Goal: Information Seeking & Learning: Learn about a topic

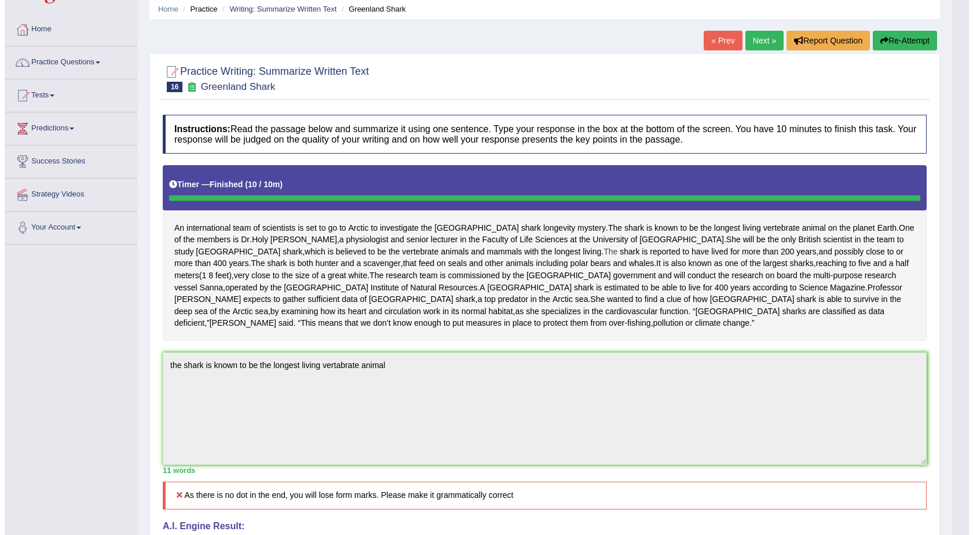
scroll to position [16, 0]
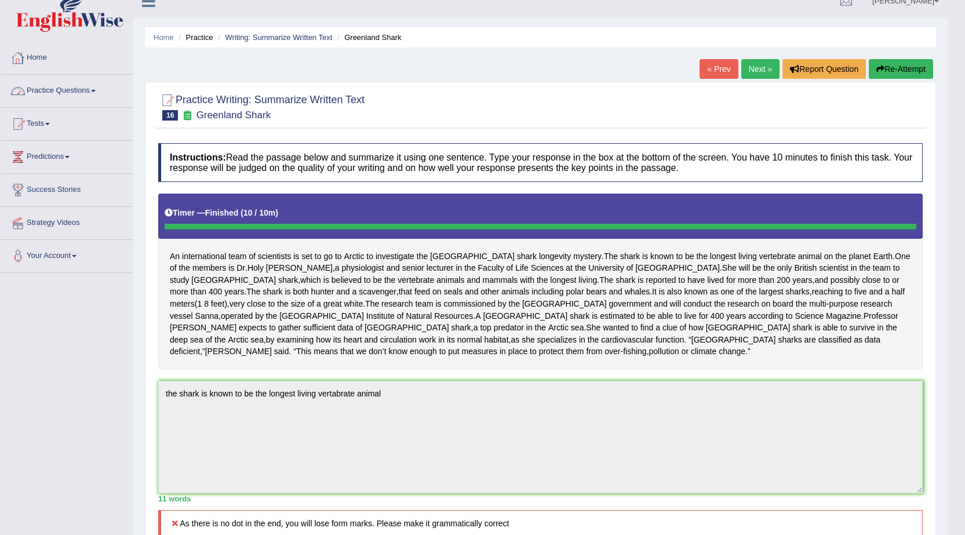
click at [75, 83] on link "Practice Questions" at bounding box center [67, 89] width 132 height 29
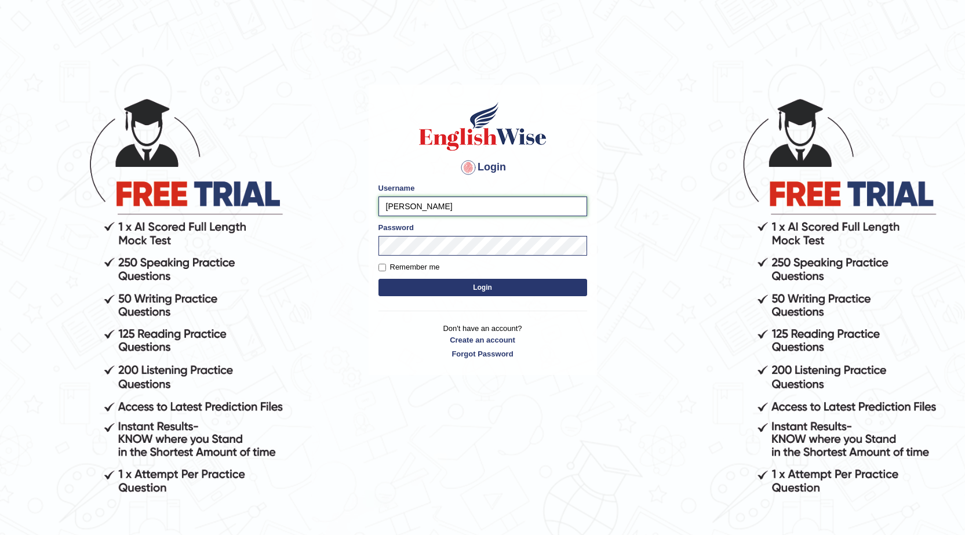
click at [419, 209] on input "Rebecca" at bounding box center [482, 206] width 209 height 20
type input "R"
type input "sadique"
click at [382, 269] on input "Remember me" at bounding box center [382, 268] width 8 height 8
checkbox input "true"
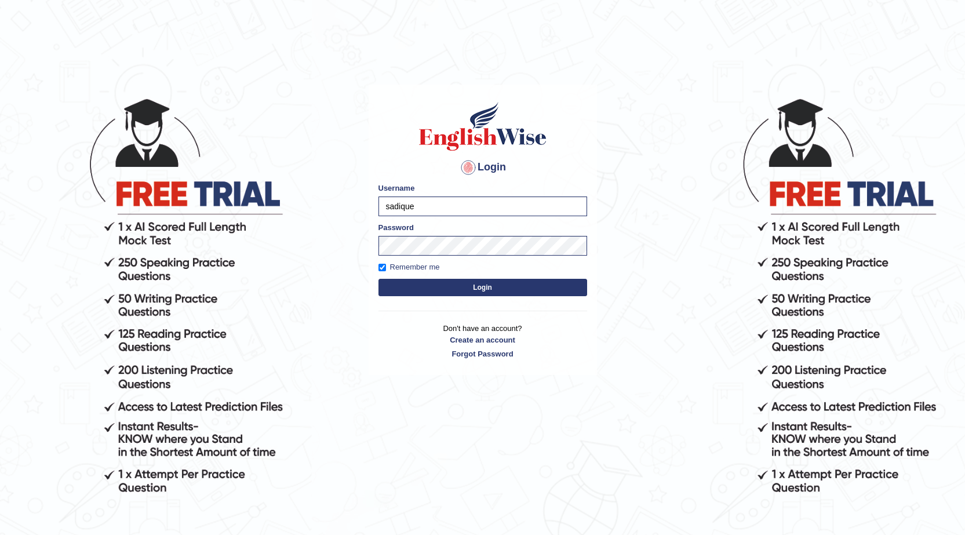
click at [482, 284] on button "Login" at bounding box center [482, 287] width 209 height 17
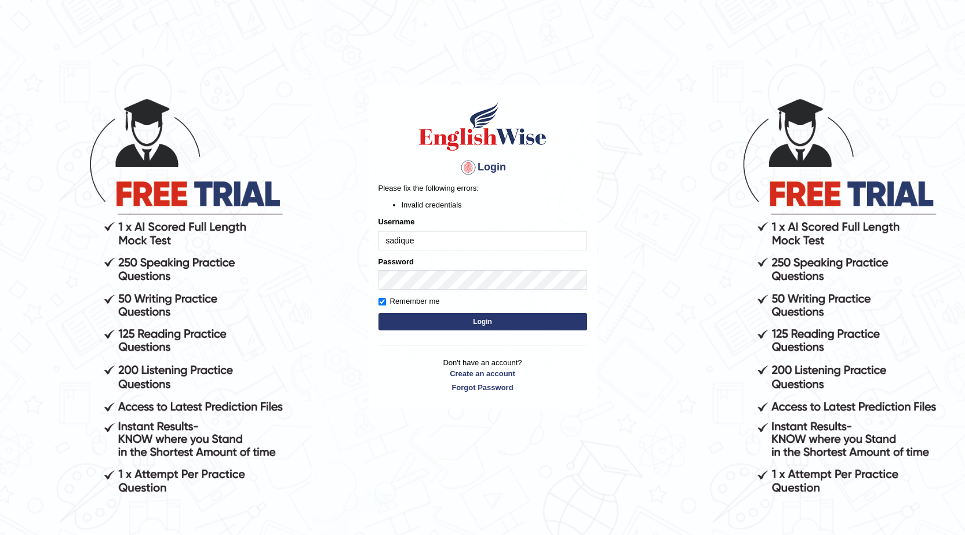
click at [389, 239] on input "sadique" at bounding box center [482, 241] width 209 height 20
type input "Sadique"
click at [489, 317] on button "Login" at bounding box center [482, 321] width 209 height 17
click at [410, 324] on button "Login" at bounding box center [482, 321] width 209 height 17
click at [382, 301] on input "Remember me" at bounding box center [382, 302] width 8 height 8
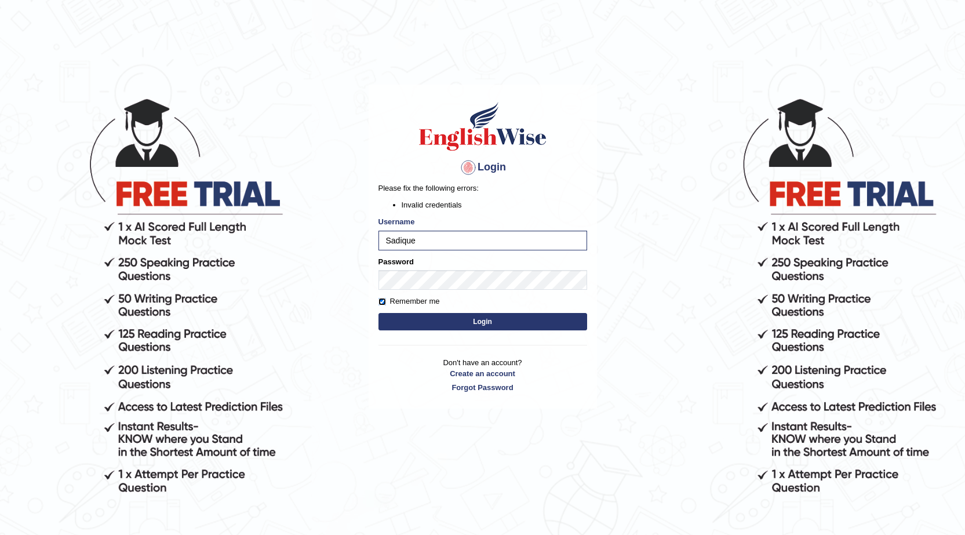
checkbox input "false"
click at [426, 320] on button "Login" at bounding box center [482, 321] width 209 height 17
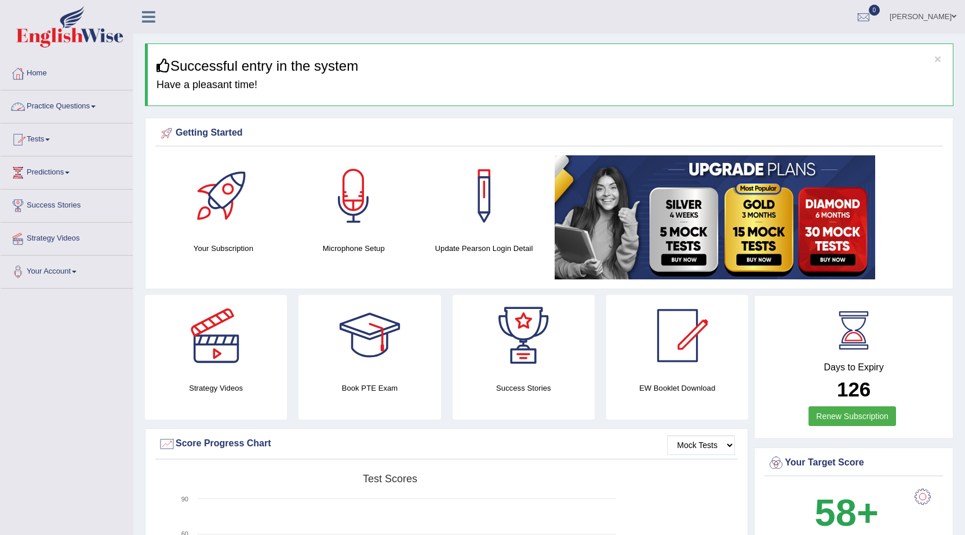
click at [64, 105] on link "Practice Questions" at bounding box center [67, 104] width 132 height 29
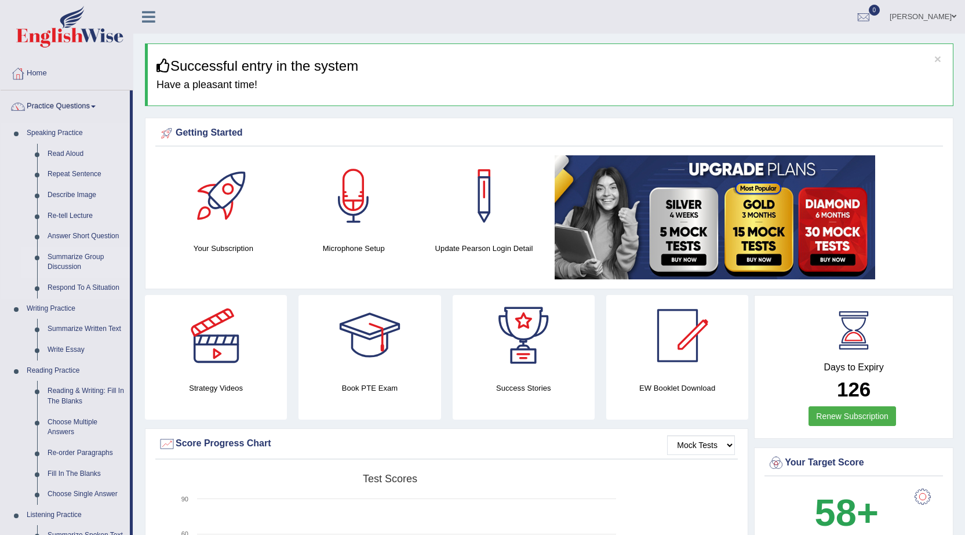
click at [81, 258] on link "Summarize Group Discussion" at bounding box center [85, 262] width 87 height 31
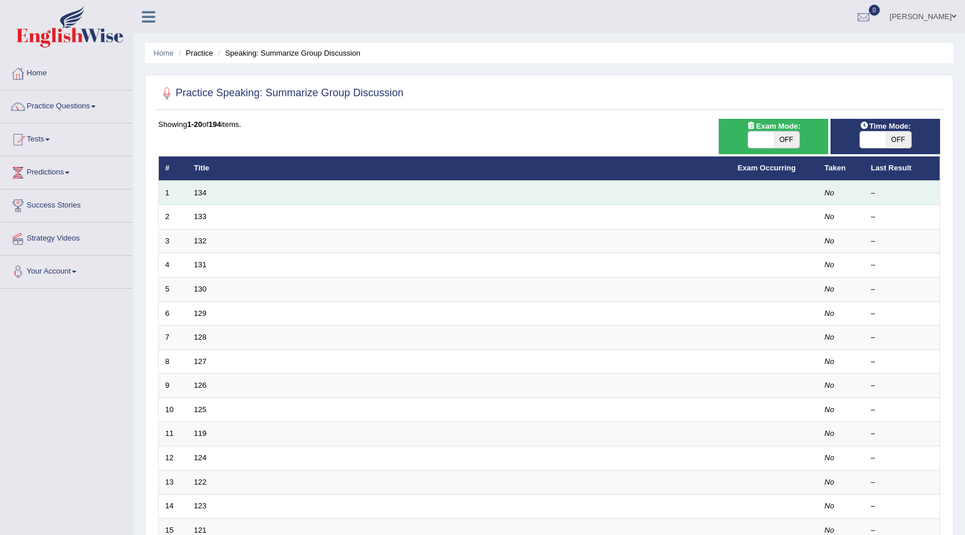
click at [700, 193] on td "134" at bounding box center [459, 193] width 543 height 24
click at [696, 191] on td "134" at bounding box center [459, 193] width 543 height 24
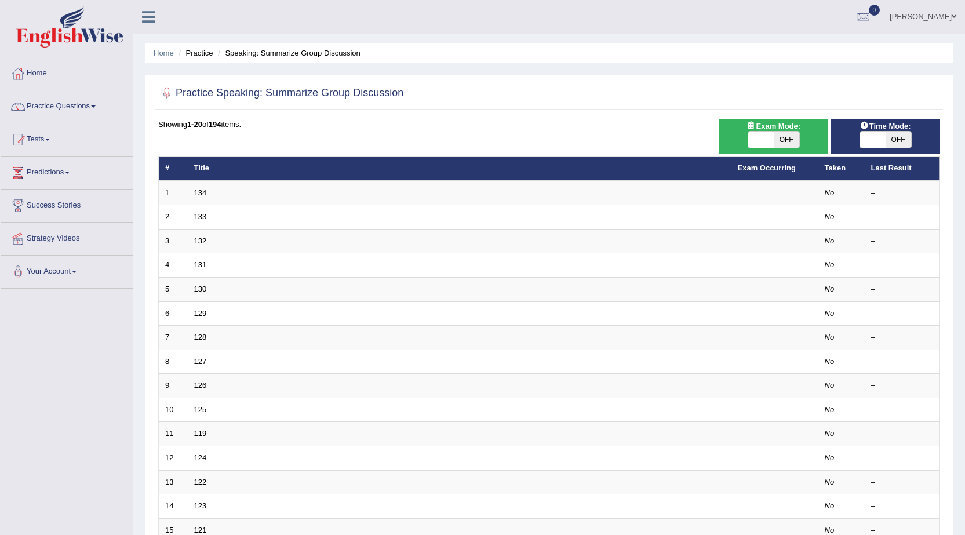
click at [783, 137] on span "OFF" at bounding box center [785, 140] width 25 height 16
checkbox input "true"
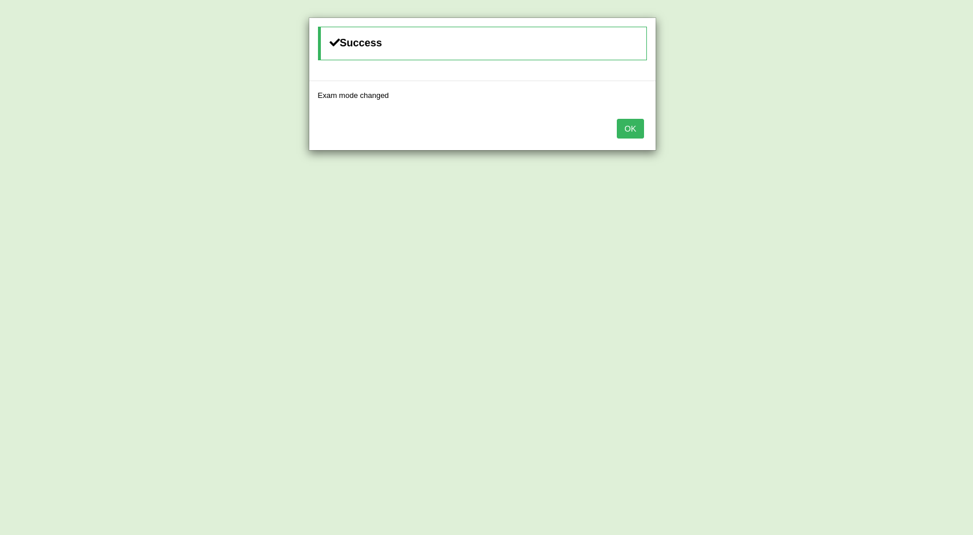
click at [640, 125] on button "OK" at bounding box center [630, 129] width 27 height 20
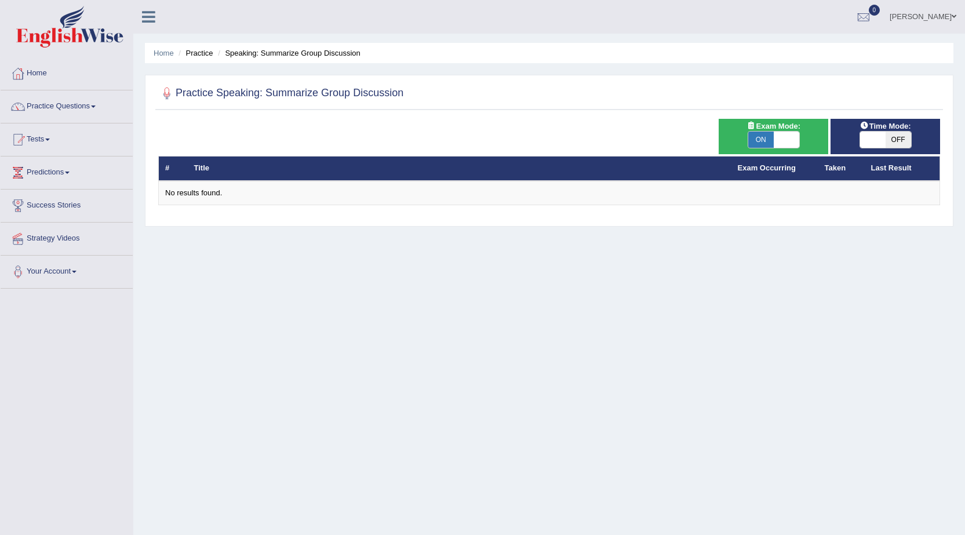
click at [761, 138] on span "ON" at bounding box center [760, 140] width 25 height 16
checkbox input "false"
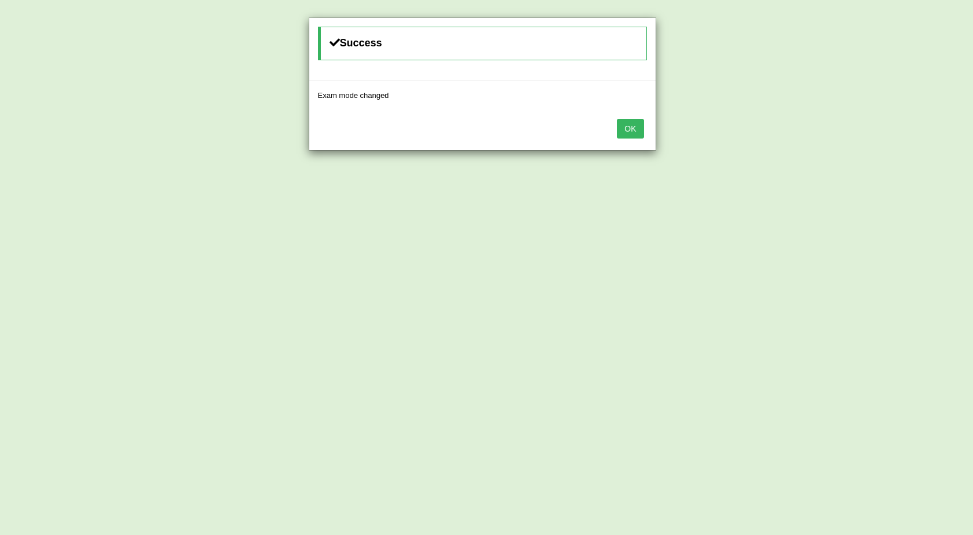
click at [630, 129] on button "OK" at bounding box center [630, 129] width 27 height 20
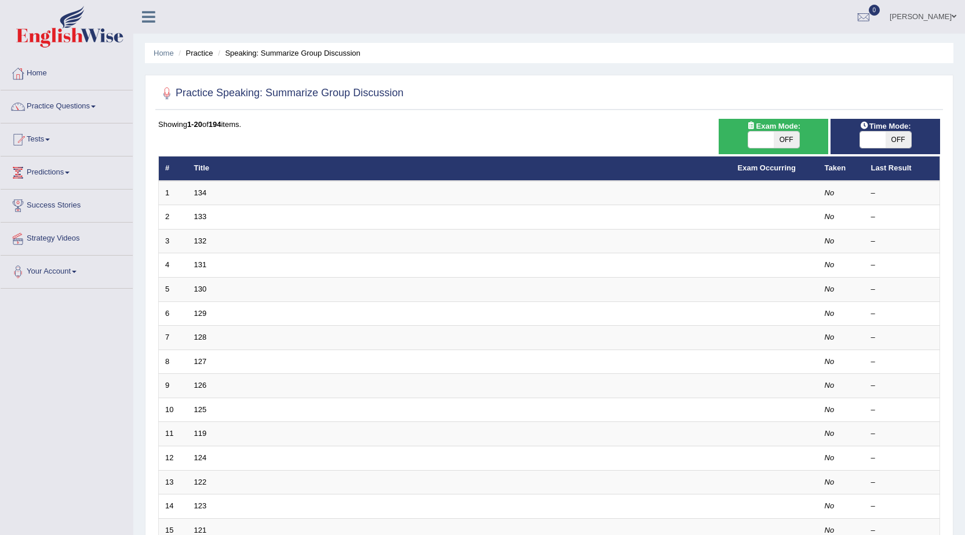
click at [896, 136] on span "OFF" at bounding box center [897, 140] width 25 height 16
checkbox input "true"
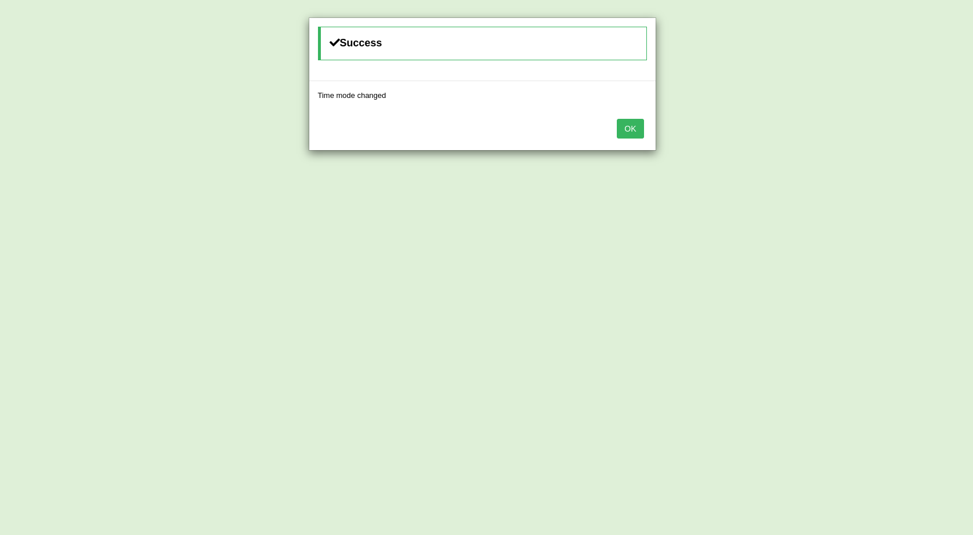
click at [628, 125] on button "OK" at bounding box center [630, 129] width 27 height 20
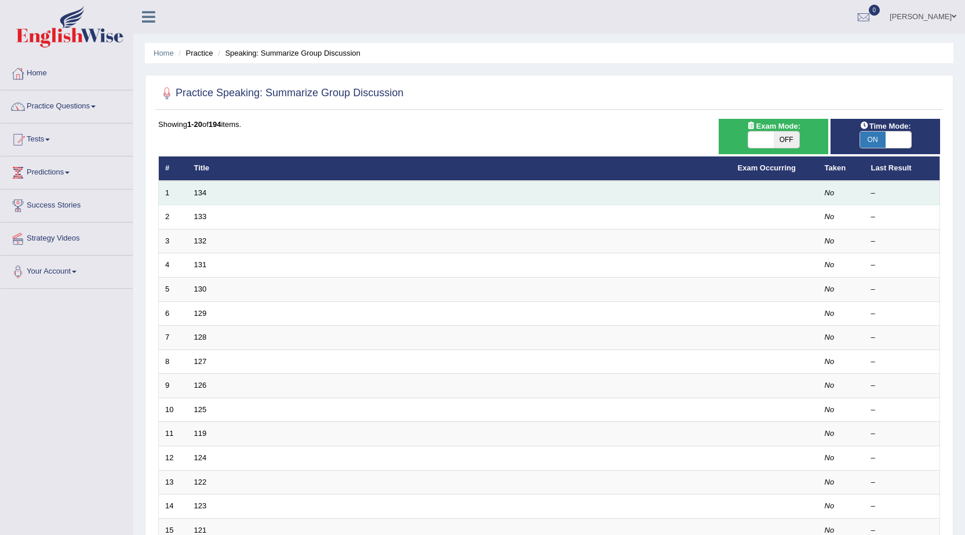
click at [440, 195] on td "134" at bounding box center [459, 193] width 543 height 24
click at [445, 192] on td "134" at bounding box center [459, 193] width 543 height 24
click at [185, 192] on td "1" at bounding box center [173, 193] width 29 height 24
click at [169, 190] on td "1" at bounding box center [173, 193] width 29 height 24
click at [199, 191] on link "134" at bounding box center [200, 192] width 13 height 9
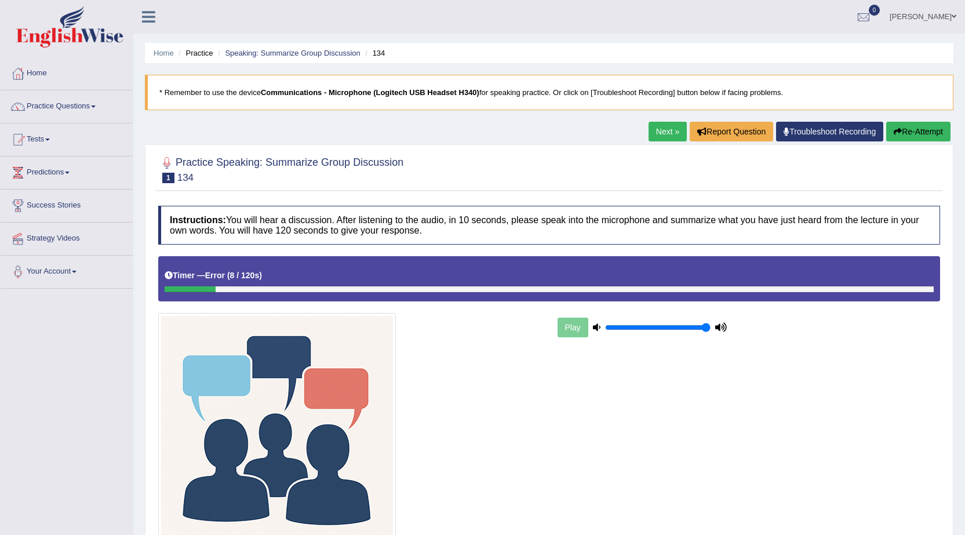
click at [568, 326] on div "Play" at bounding box center [642, 327] width 174 height 29
click at [582, 328] on div "Play" at bounding box center [642, 327] width 174 height 29
click at [572, 330] on div "Play" at bounding box center [642, 327] width 174 height 29
click at [572, 325] on div "Play" at bounding box center [642, 327] width 174 height 29
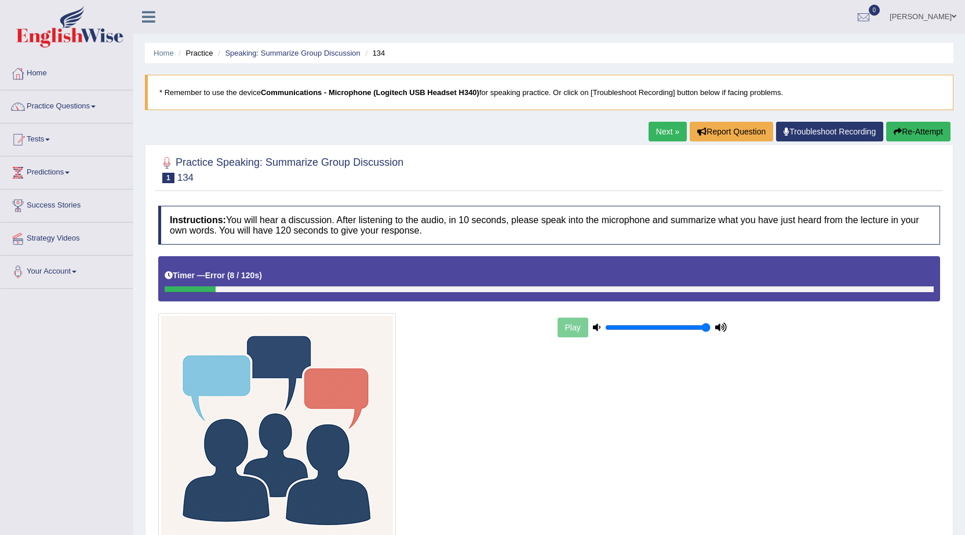
click at [167, 273] on icon at bounding box center [169, 275] width 8 height 8
click at [174, 289] on div at bounding box center [190, 289] width 51 height 6
click at [193, 290] on div at bounding box center [190, 289] width 51 height 6
click at [901, 133] on button "Re-Attempt" at bounding box center [918, 132] width 64 height 20
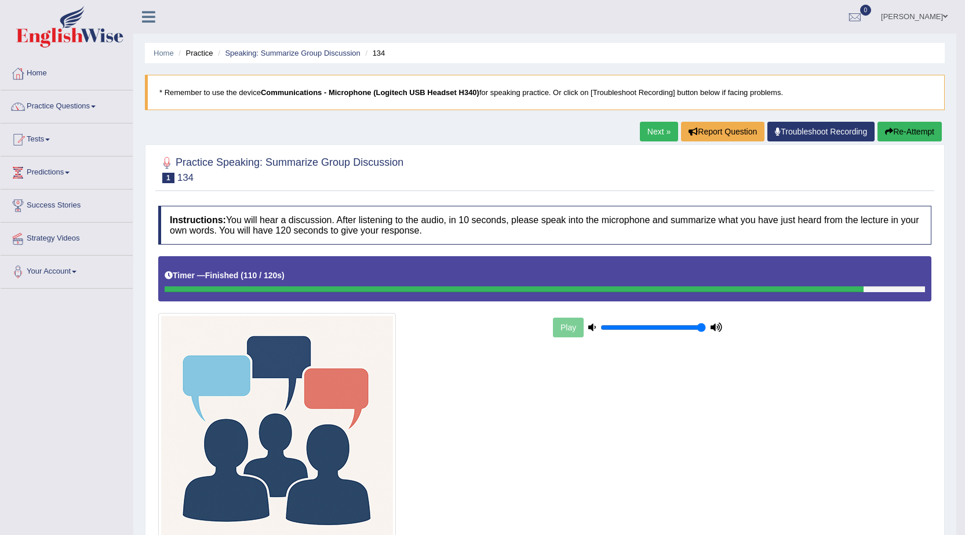
click at [567, 324] on div "Play" at bounding box center [637, 327] width 174 height 29
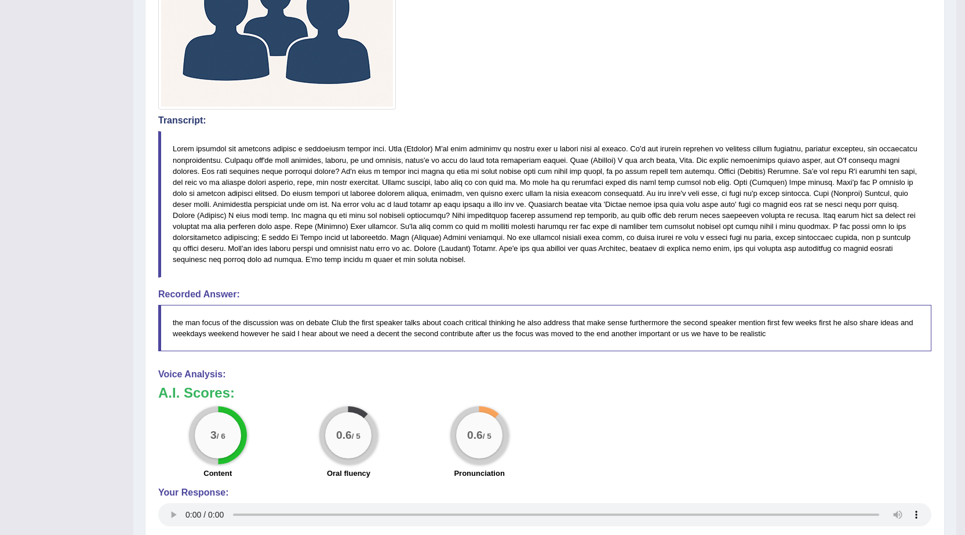
scroll to position [419, 0]
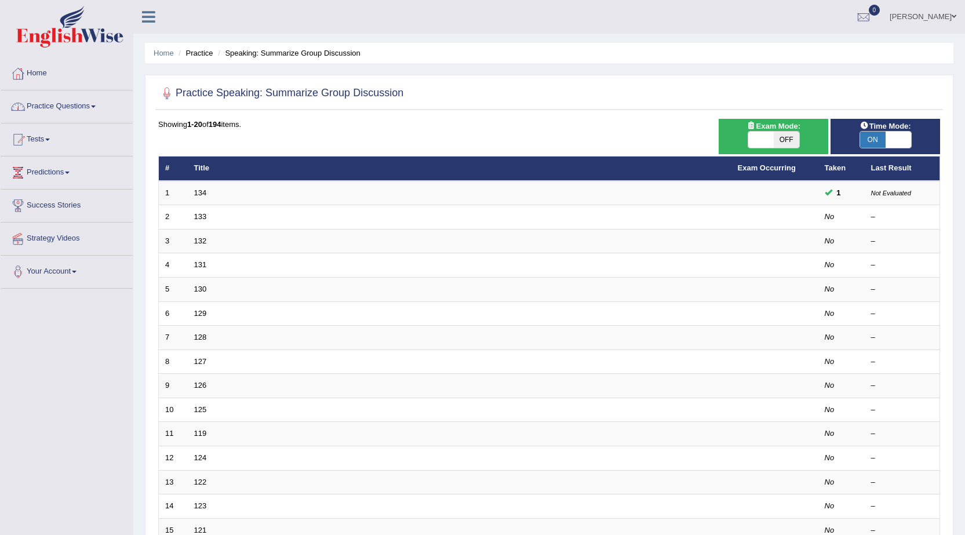
click at [95, 107] on span at bounding box center [93, 106] width 5 height 2
